Goal: Task Accomplishment & Management: Manage account settings

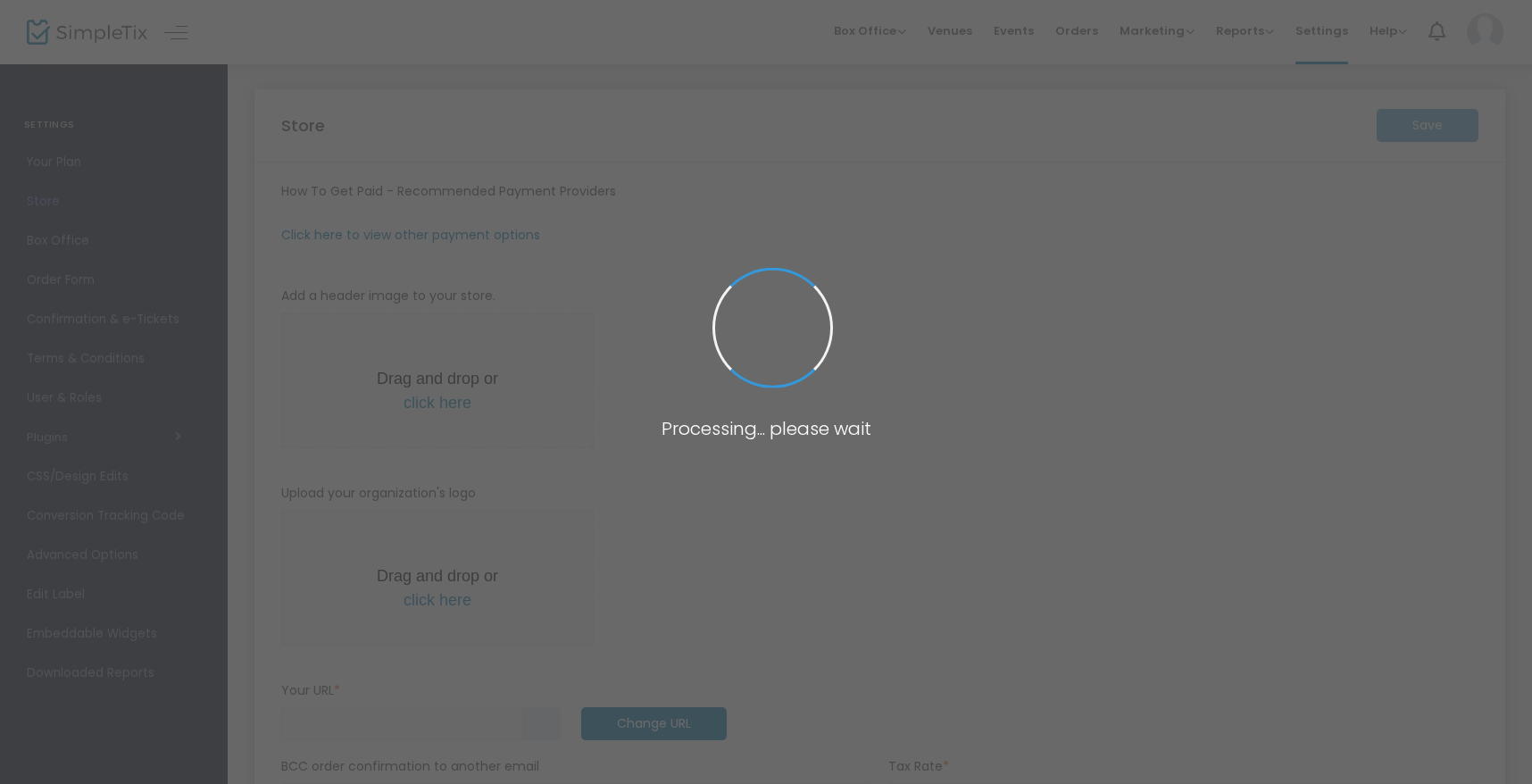
type input "https://PuyallupWeddingShow"
radio input "false"
radio input "true"
type input "Puyallup Wedding Show"
type input "2539485900"
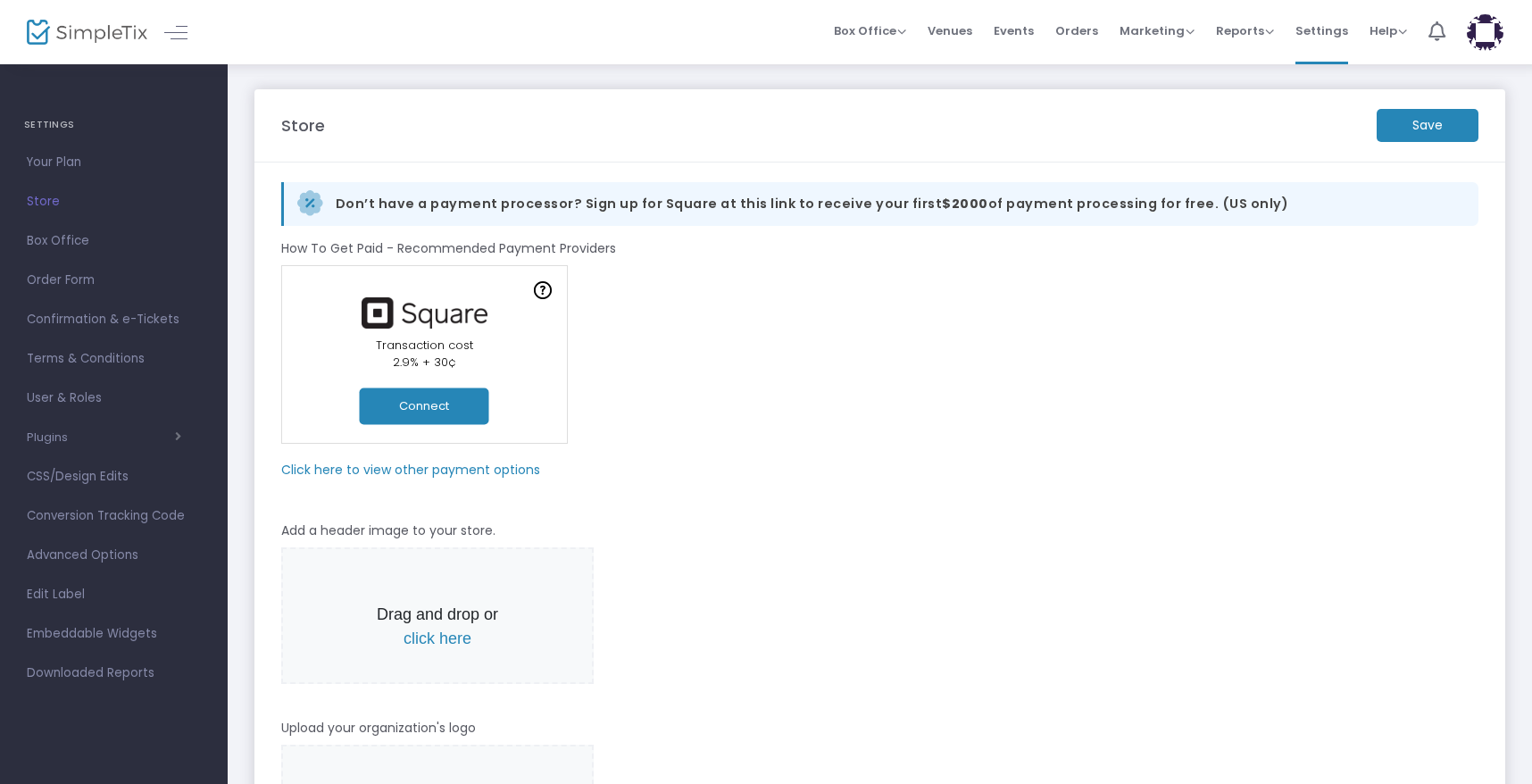
click at [1016, 36] on span "Events" at bounding box center [1013, 30] width 40 height 46
